Goal: Information Seeking & Learning: Learn about a topic

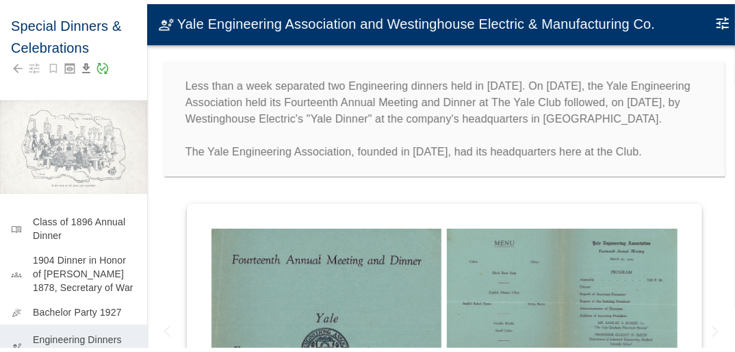
scroll to position [82, 0]
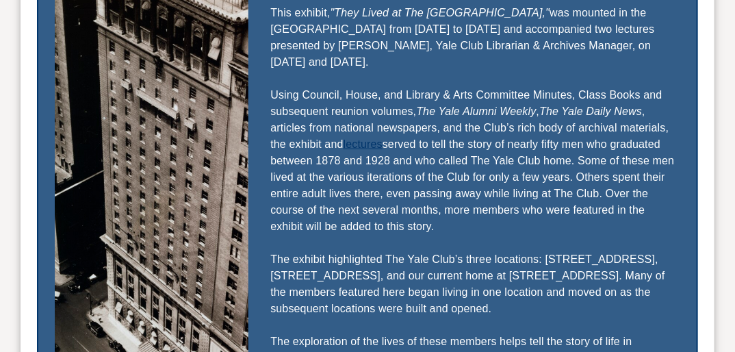
scroll to position [629, 0]
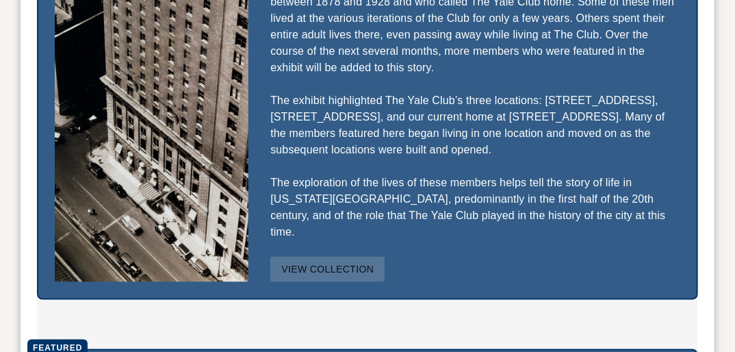
click at [306, 256] on button "View Collection" at bounding box center [327, 268] width 114 height 25
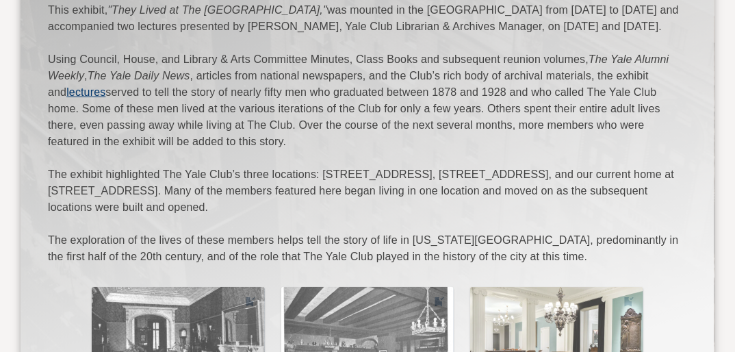
scroll to position [438, 0]
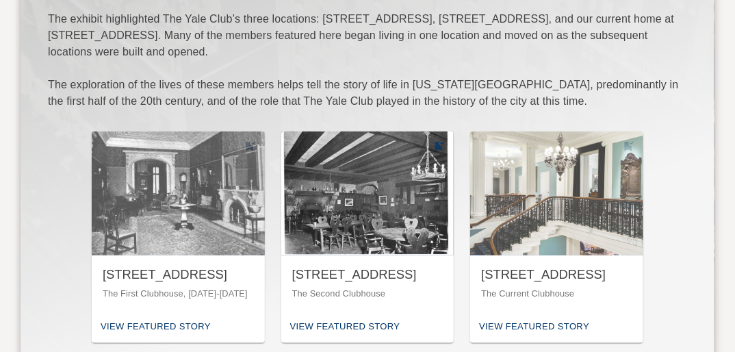
click at [388, 266] on div "[STREET_ADDRESS]" at bounding box center [367, 274] width 151 height 17
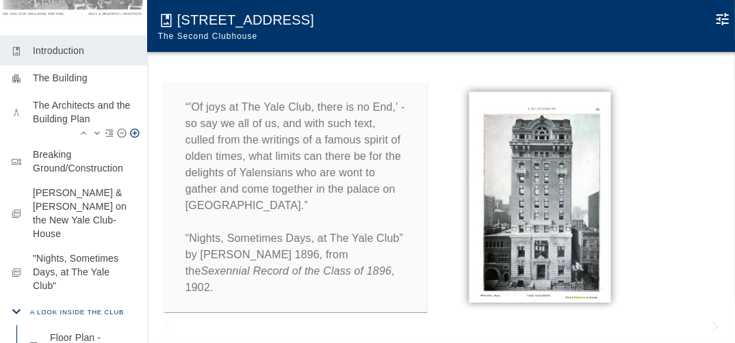
scroll to position [196, 0]
click at [100, 118] on p "The Architects and the Building Plan" at bounding box center [84, 113] width 103 height 27
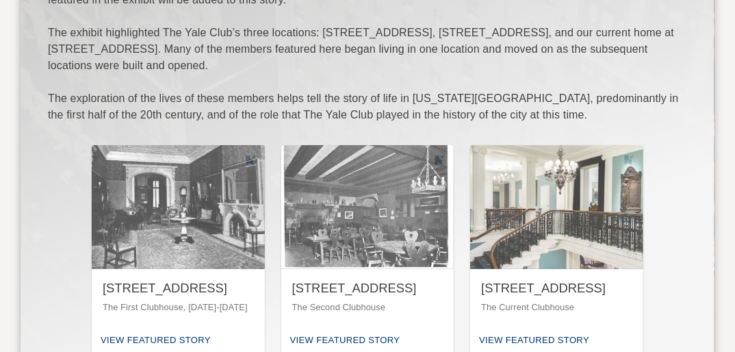
scroll to position [520, 0]
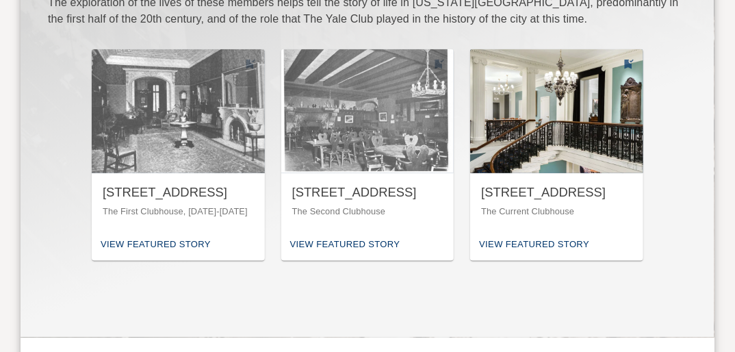
click at [544, 184] on div "[STREET_ADDRESS]" at bounding box center [556, 192] width 151 height 17
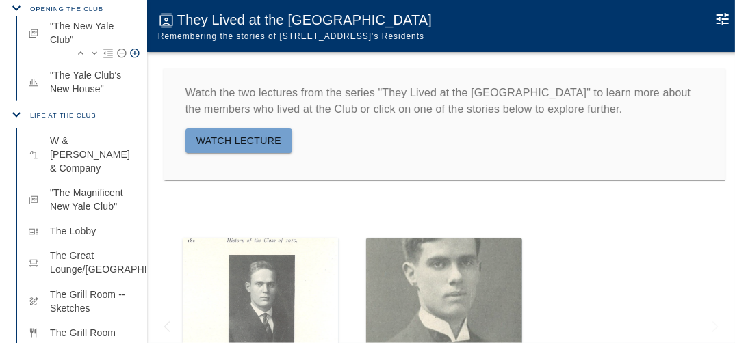
scroll to position [657, 0]
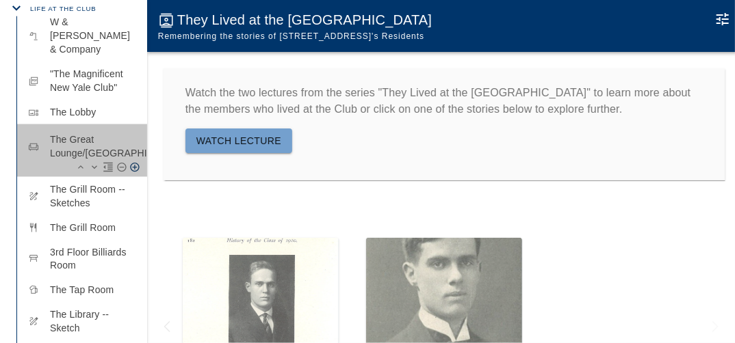
click at [77, 142] on p "The Great Lounge/[GEOGRAPHIC_DATA]" at bounding box center [93, 146] width 86 height 27
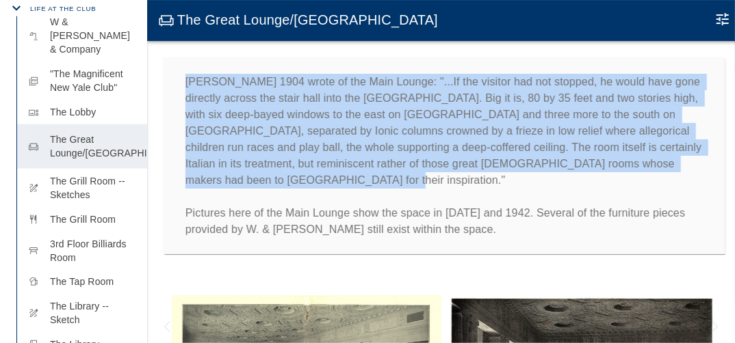
drag, startPoint x: 186, startPoint y: 79, endPoint x: 280, endPoint y: 175, distance: 134.5
click at [280, 175] on p "[PERSON_NAME] 1904 wrote of the Main Lounge: "...If the visitor had not stopped…" at bounding box center [444, 156] width 518 height 164
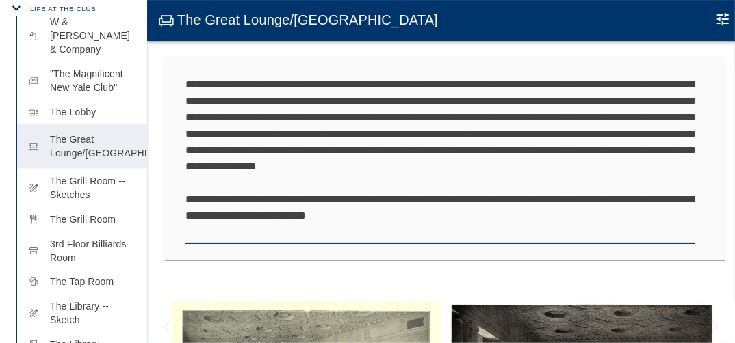
click at [287, 173] on textarea "**********" at bounding box center [440, 159] width 510 height 164
drag, startPoint x: 292, startPoint y: 185, endPoint x: 185, endPoint y: 83, distance: 148.0
click at [185, 83] on div "**********" at bounding box center [444, 158] width 562 height 203
click at [730, 101] on div "**********" at bounding box center [444, 159] width 594 height 236
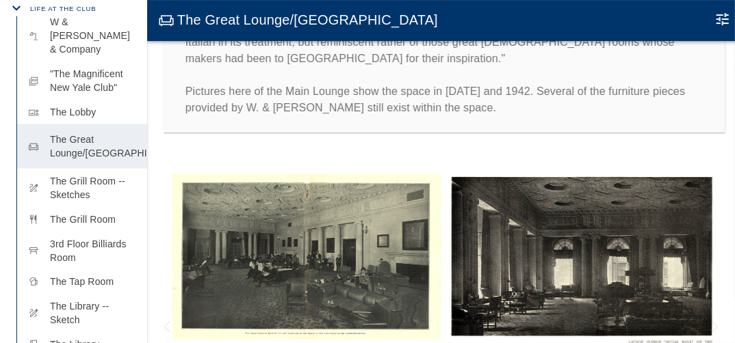
scroll to position [164, 0]
